Goal: Register for event/course

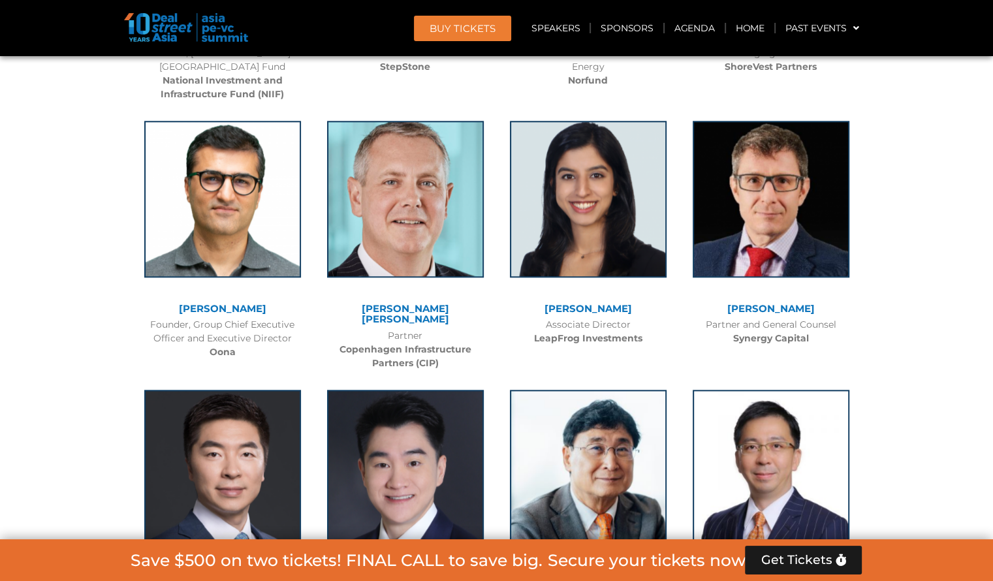
scroll to position [6352, 0]
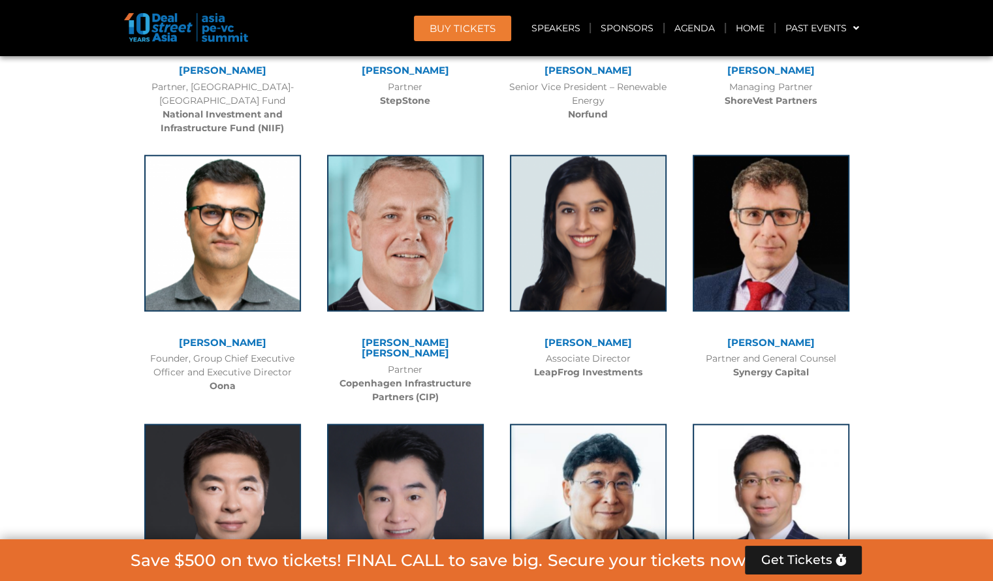
click at [567, 336] on link "[PERSON_NAME]" at bounding box center [587, 342] width 87 height 12
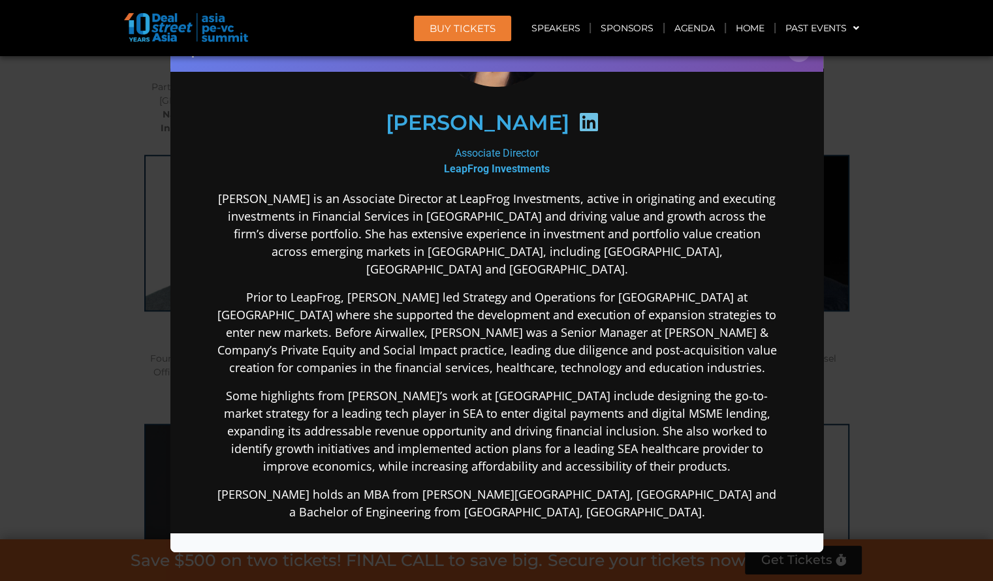
scroll to position [131, 0]
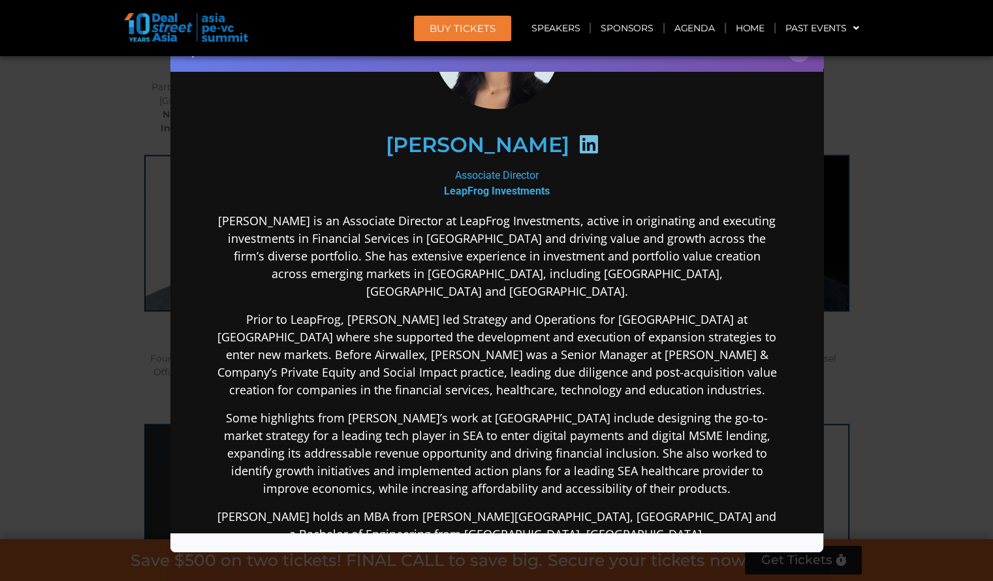
click at [575, 310] on p "Prior to LeapFrog, Nandita led Strategy and Operations for Southeast Asia at Ai…" at bounding box center [496, 354] width 564 height 88
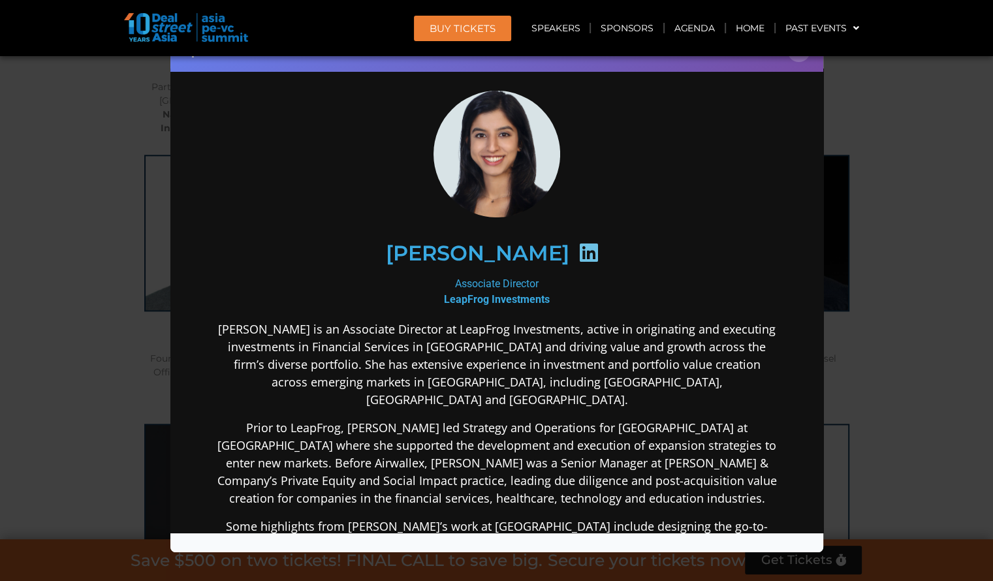
scroll to position [0, 0]
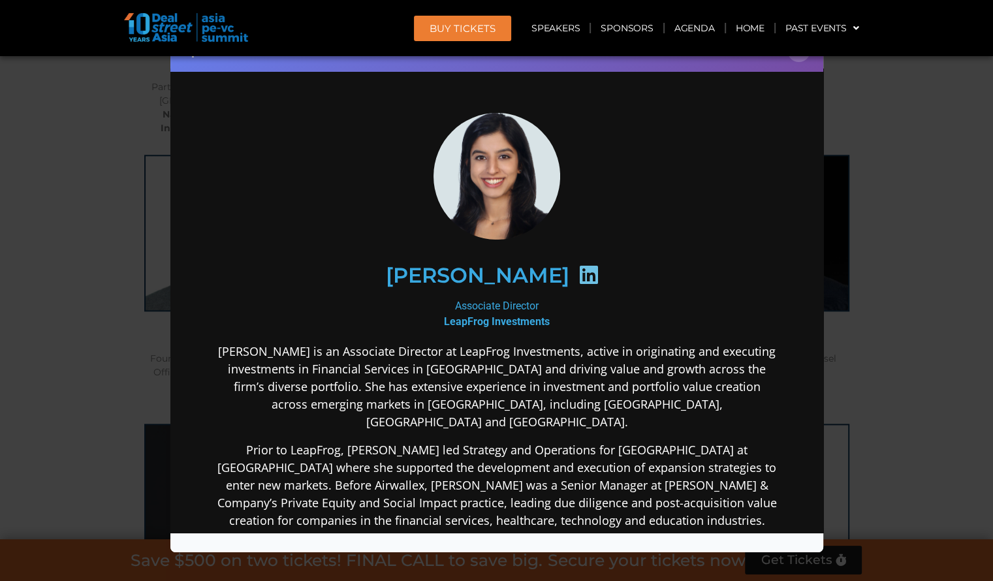
click at [843, 268] on div "Speaker Profile ×" at bounding box center [496, 290] width 993 height 581
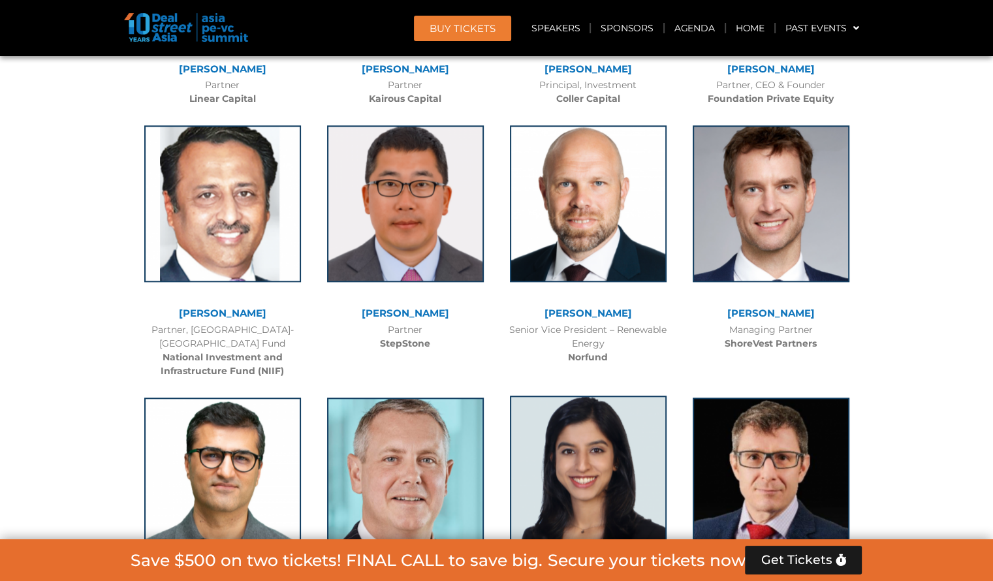
scroll to position [6091, 0]
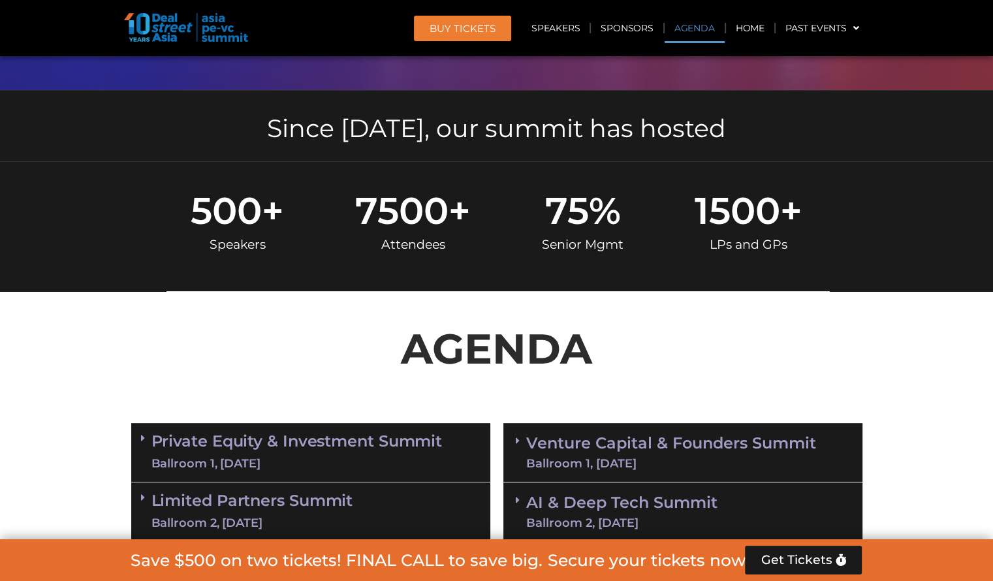
scroll to position [695, 0]
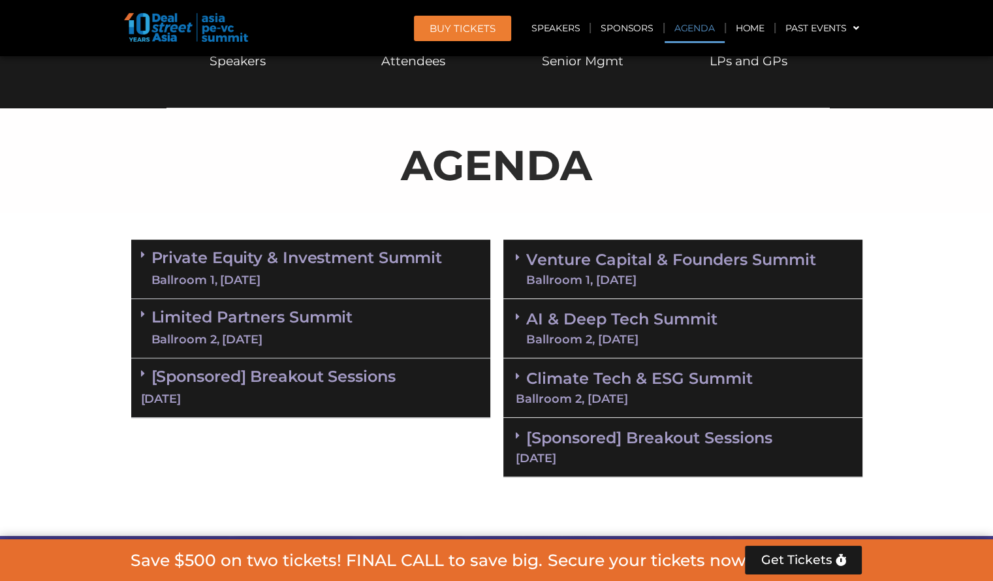
click at [272, 269] on link "Private Equity & Investment Summit Ballroom 1, 10 Sept" at bounding box center [296, 268] width 291 height 39
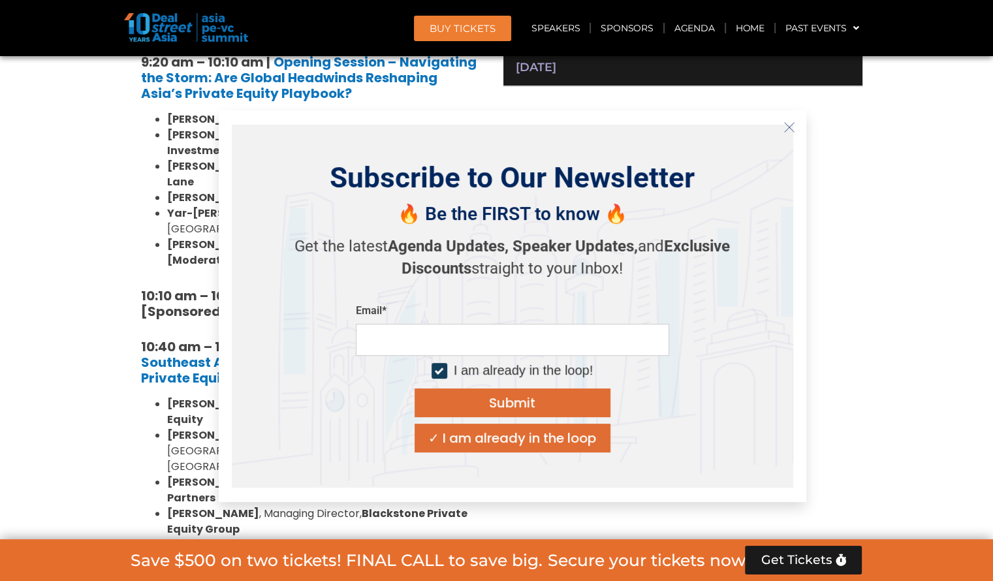
scroll to position [1087, 0]
click at [789, 123] on icon "Close" at bounding box center [789, 127] width 12 height 12
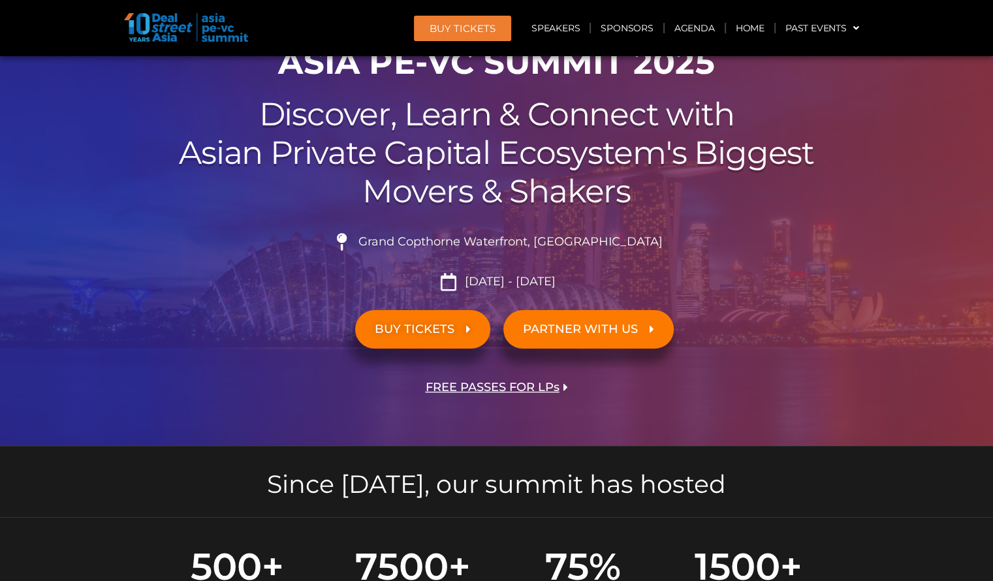
scroll to position [0, 0]
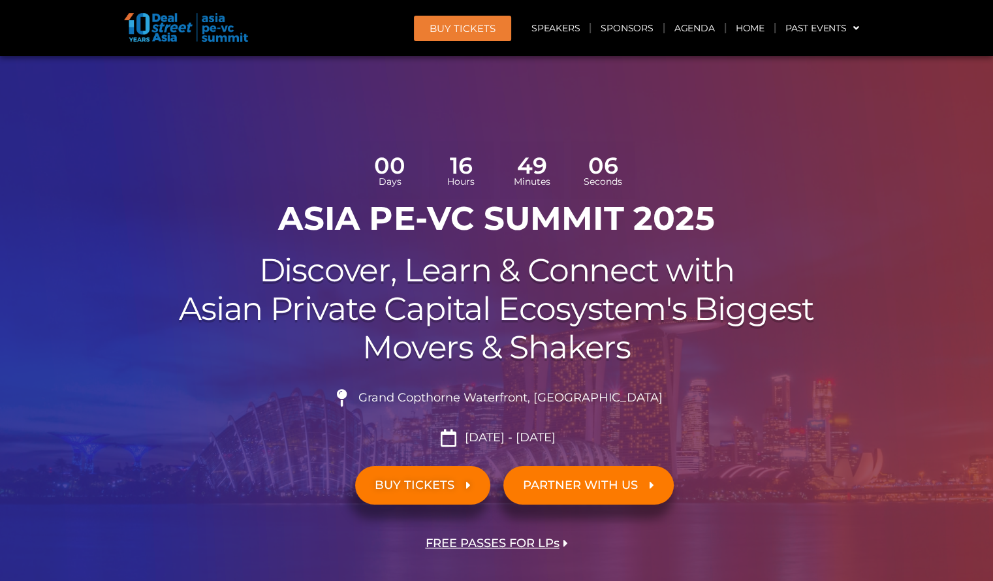
click at [487, 394] on span "Grand Copthorne Waterfront, [GEOGRAPHIC_DATA]​" at bounding box center [508, 398] width 307 height 14
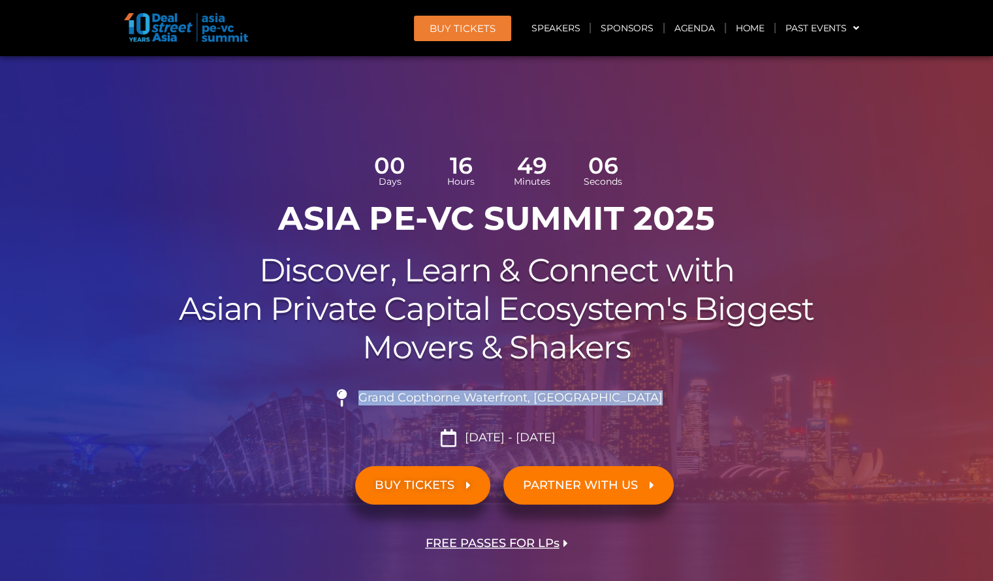
click at [487, 394] on span "Grand Copthorne Waterfront, [GEOGRAPHIC_DATA]​" at bounding box center [508, 398] width 307 height 14
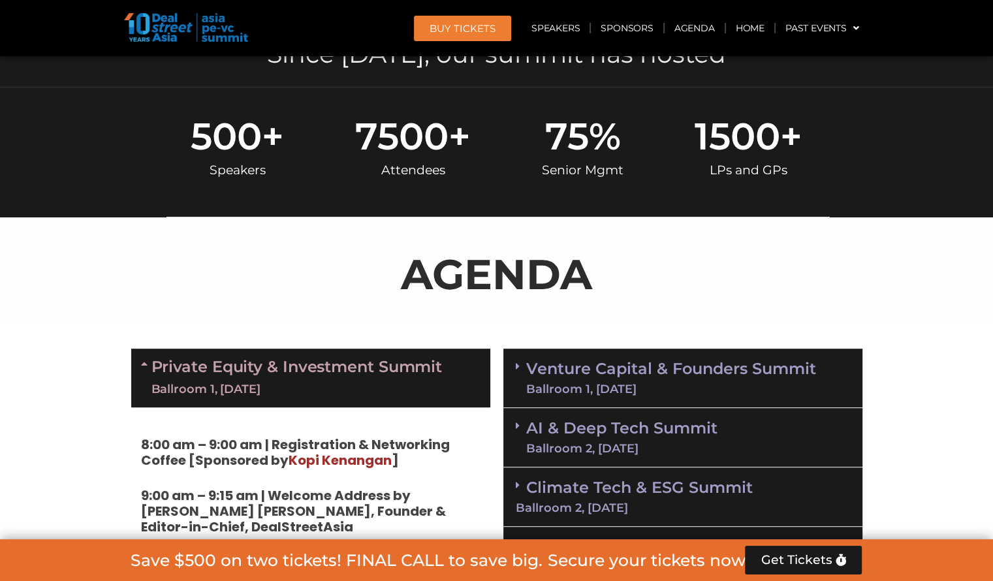
scroll to position [769, 0]
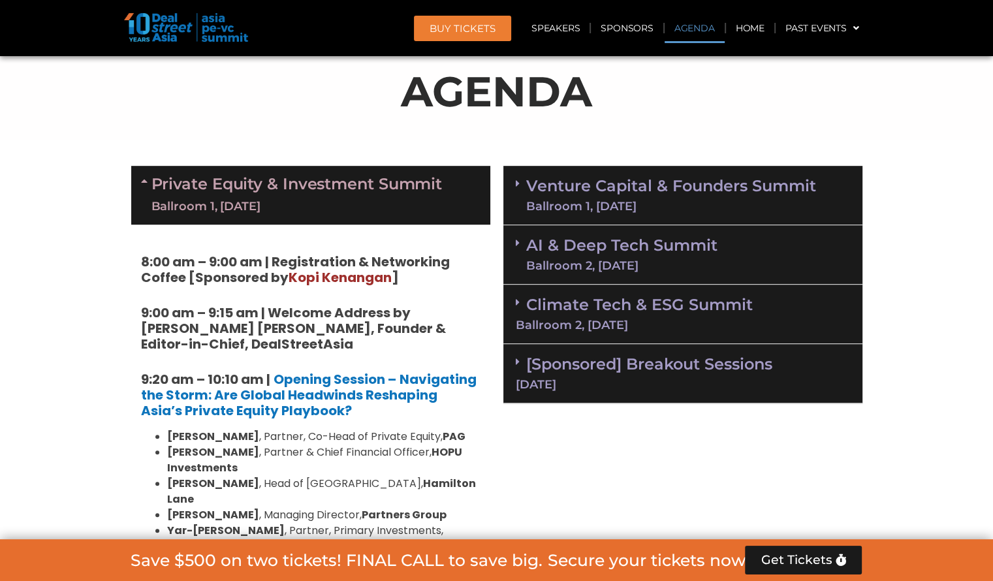
click at [527, 187] on link "Venture Capital & Founders​ Summit Ballroom 1, 11 Sept" at bounding box center [671, 195] width 290 height 34
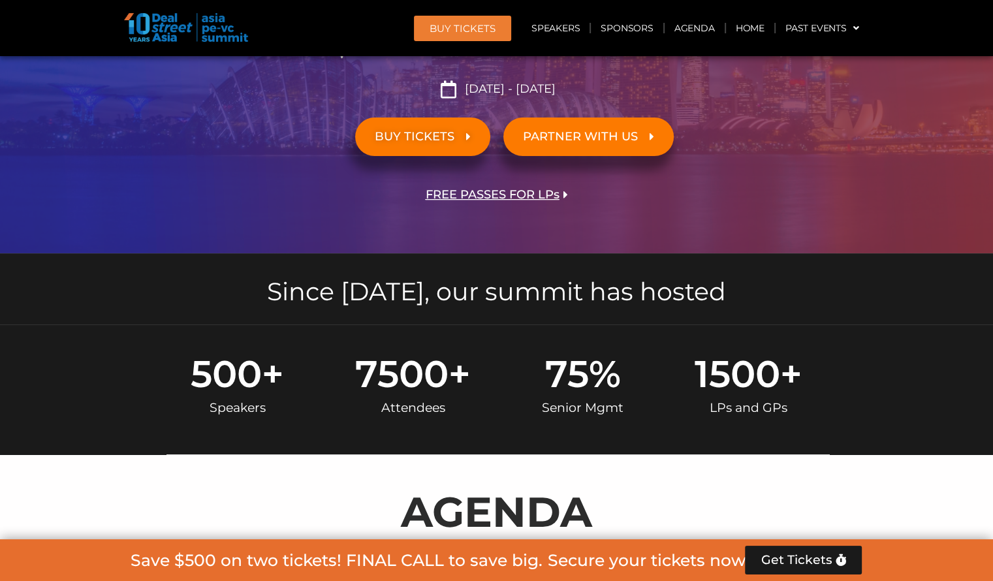
scroll to position [9772, 0]
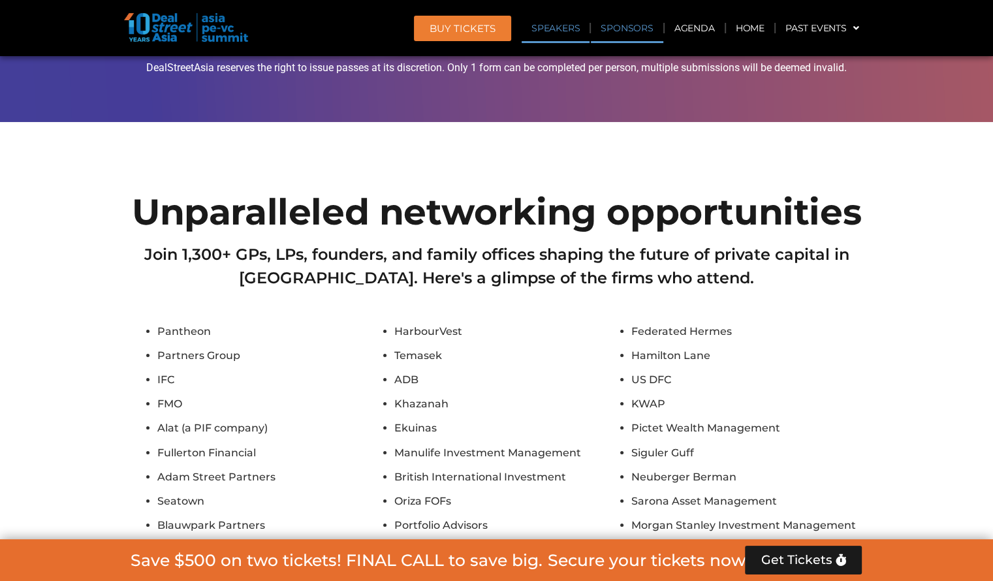
scroll to position [9913, 0]
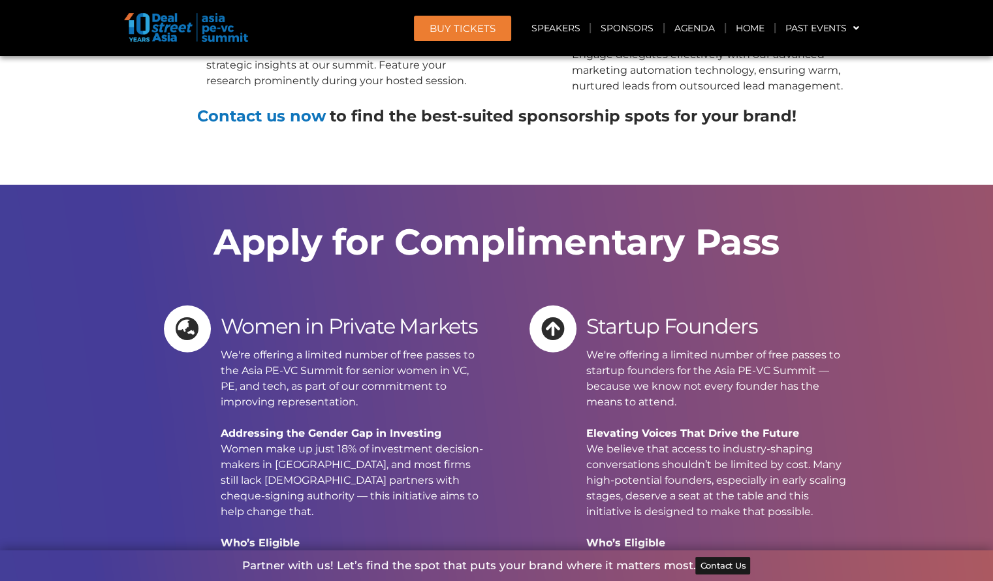
scroll to position [8599, 0]
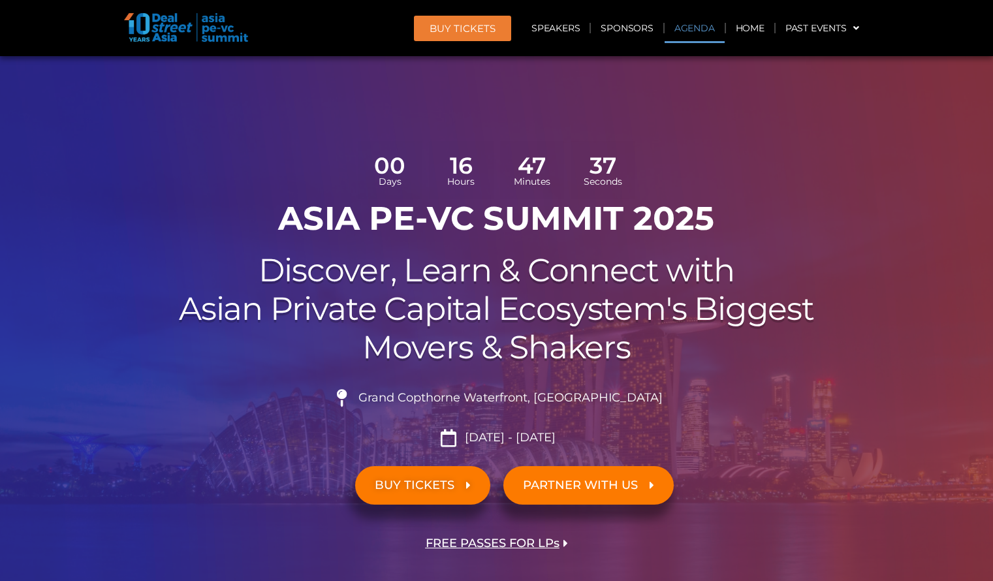
scroll to position [808, 0]
